Goal: Task Accomplishment & Management: Manage account settings

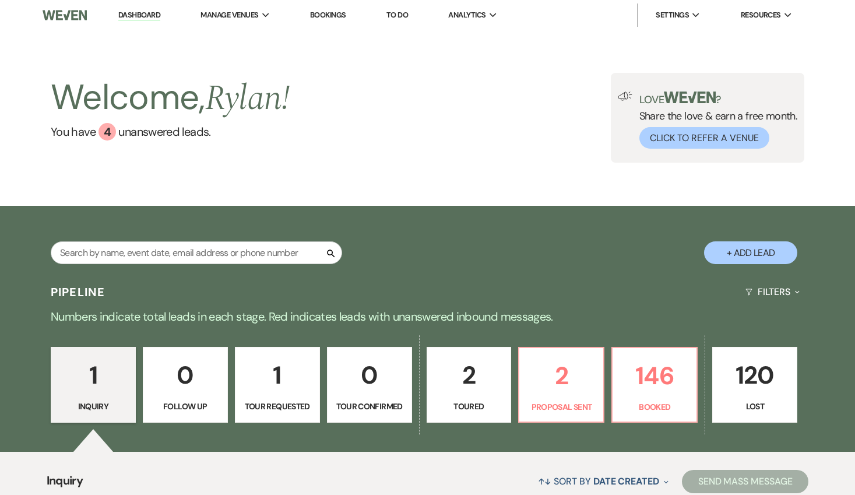
click at [232, 265] on div "Search" at bounding box center [196, 257] width 291 height 32
click at [216, 251] on input "text" at bounding box center [196, 252] width 291 height 23
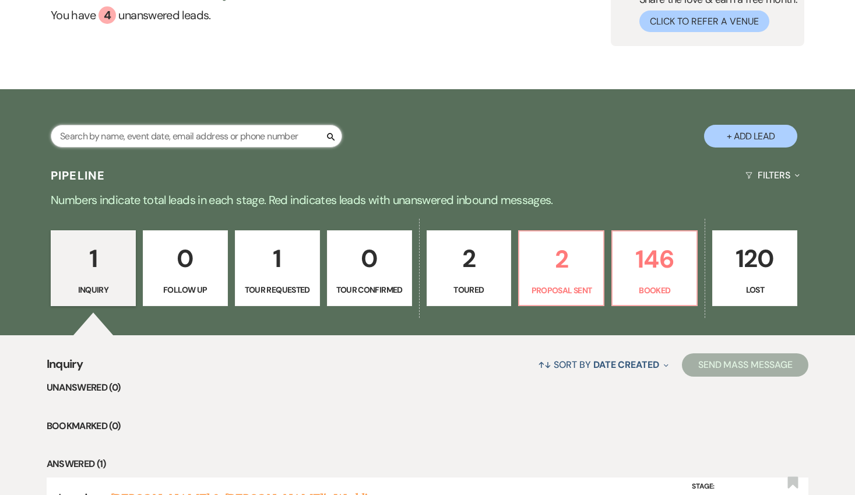
scroll to position [115, 0]
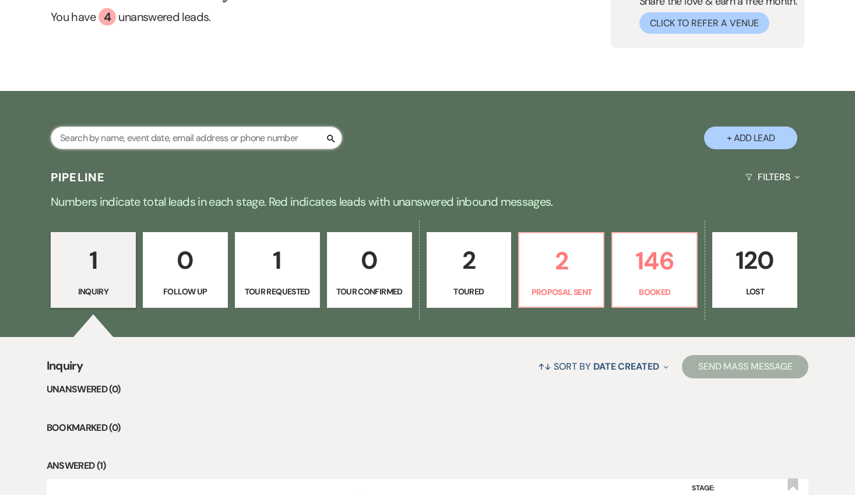
click at [170, 136] on input "text" at bounding box center [196, 138] width 291 height 23
type input "[DEMOGRAPHIC_DATA]"
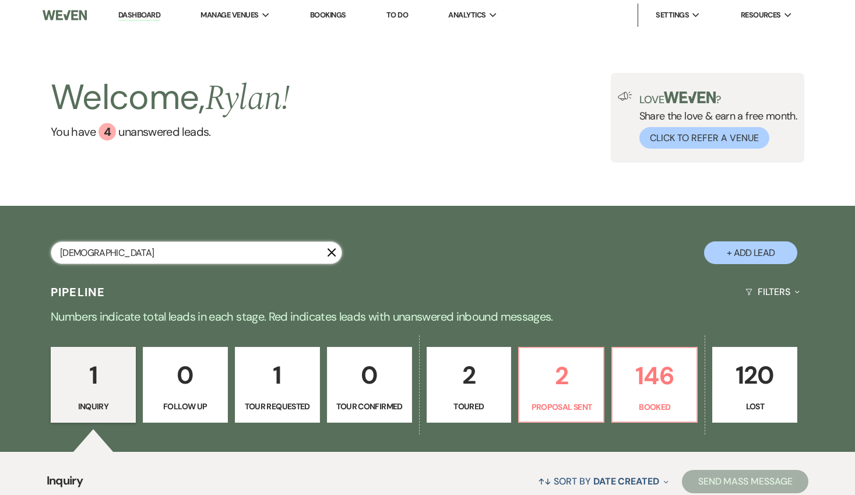
select select "6"
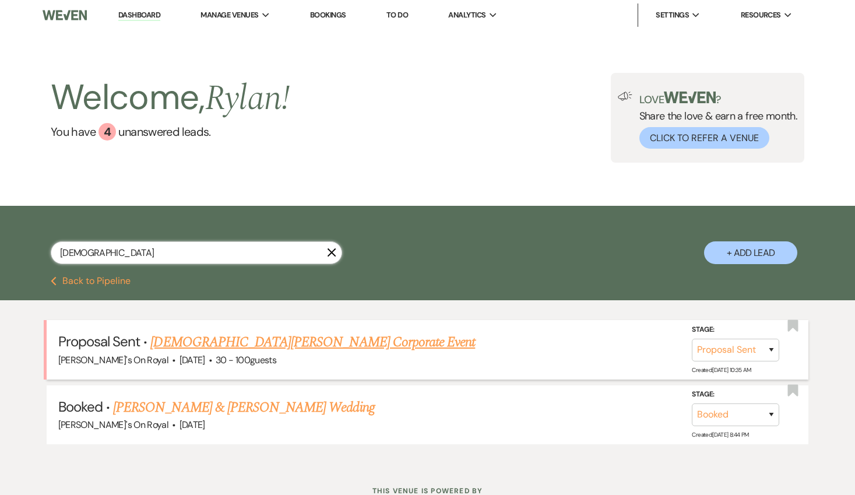
type input "[DEMOGRAPHIC_DATA]"
click at [202, 340] on link "[DEMOGRAPHIC_DATA][PERSON_NAME] Corporate Event" at bounding box center [312, 342] width 325 height 21
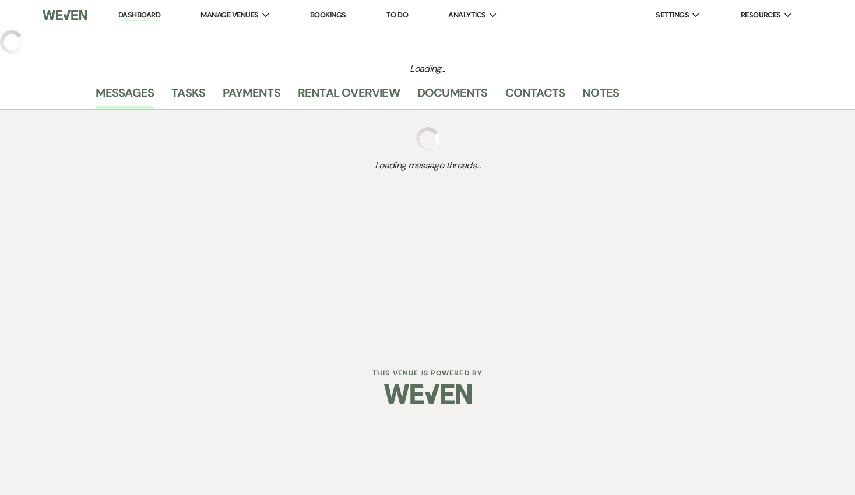
select select "6"
select select "20"
select select "9"
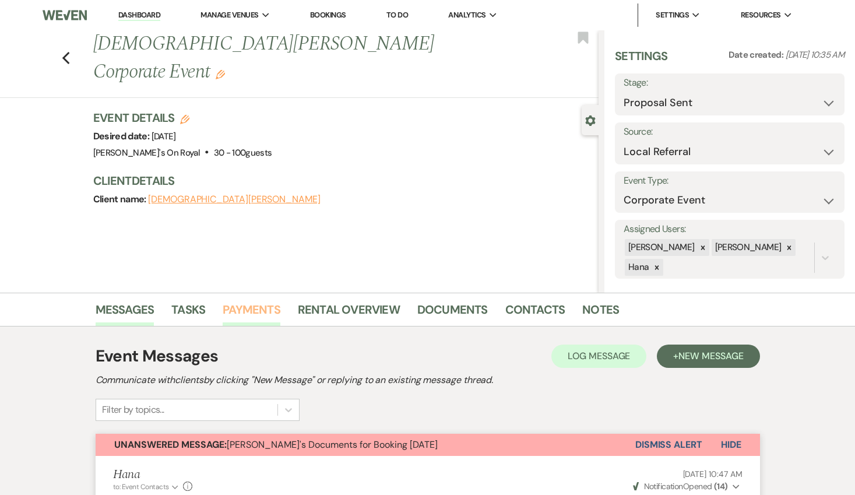
click at [259, 311] on link "Payments" at bounding box center [252, 313] width 58 height 26
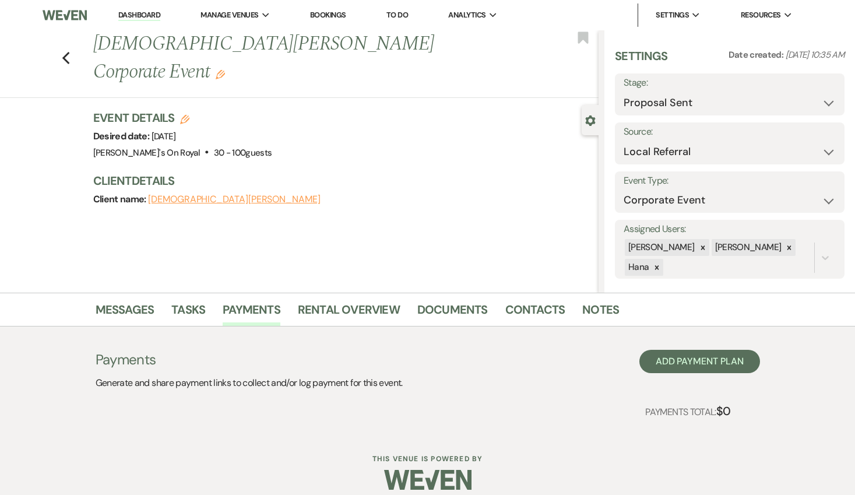
click at [403, 306] on li "Rental Overview" at bounding box center [358, 312] width 120 height 28
click at [330, 314] on link "Rental Overview" at bounding box center [349, 313] width 102 height 26
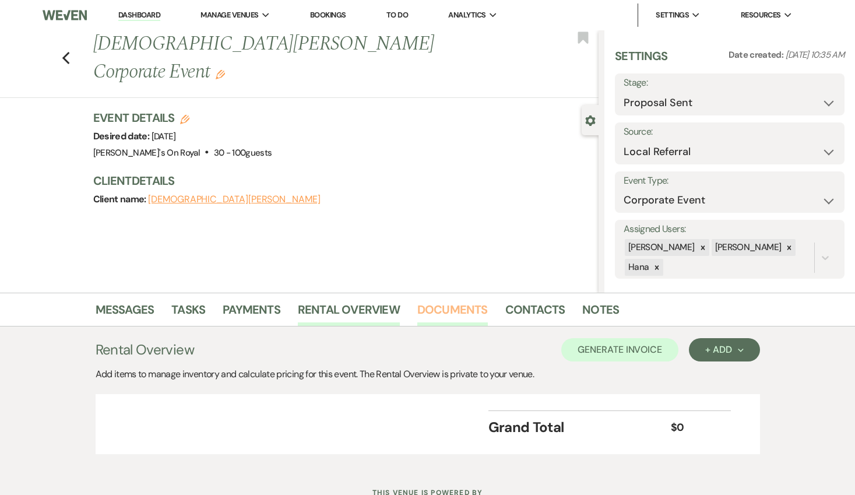
click at [469, 308] on link "Documents" at bounding box center [452, 313] width 71 height 26
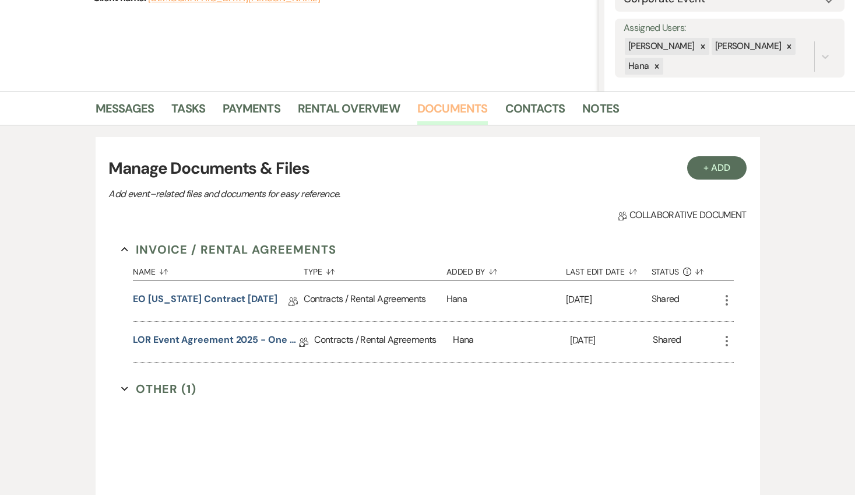
scroll to position [202, 0]
click at [224, 298] on link "EO [US_STATE] Contract [DATE]" at bounding box center [205, 300] width 145 height 18
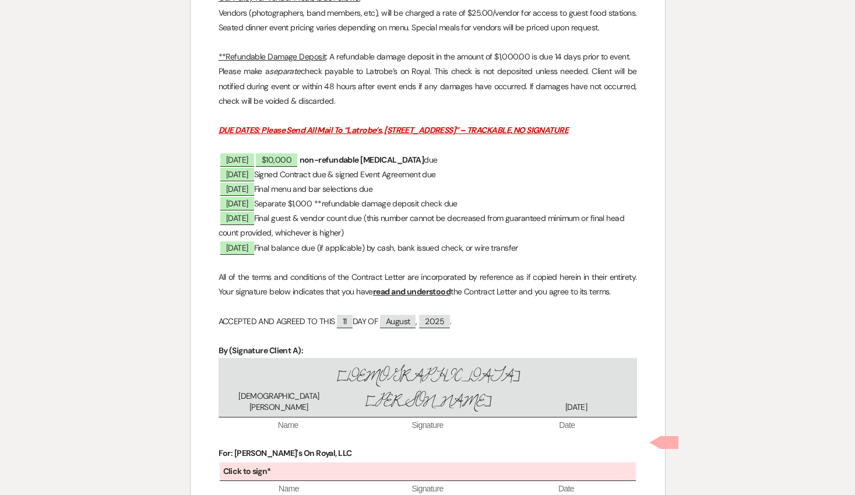
scroll to position [2478, 0]
